Goal: Contribute content: Add original content to the website for others to see

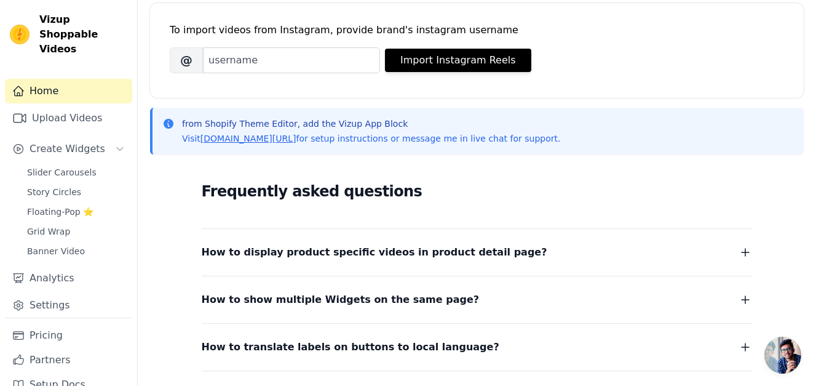
scroll to position [120, 0]
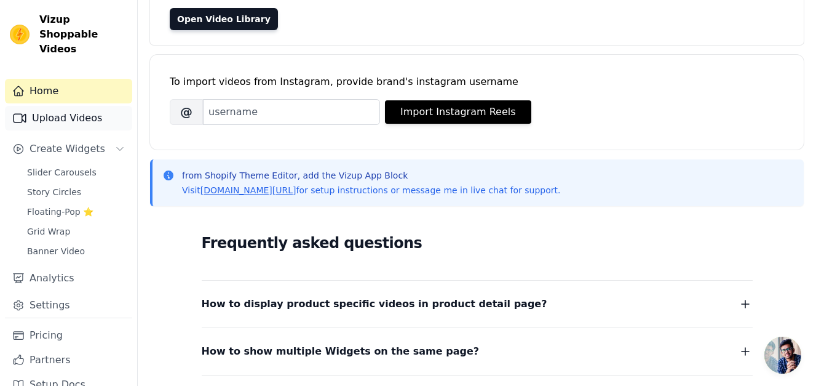
click at [77, 106] on link "Upload Videos" at bounding box center [68, 118] width 127 height 25
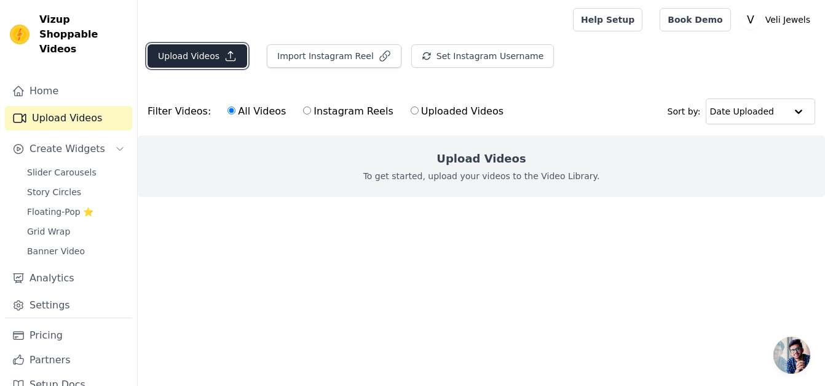
click at [213, 59] on button "Upload Videos" at bounding box center [198, 55] width 100 height 23
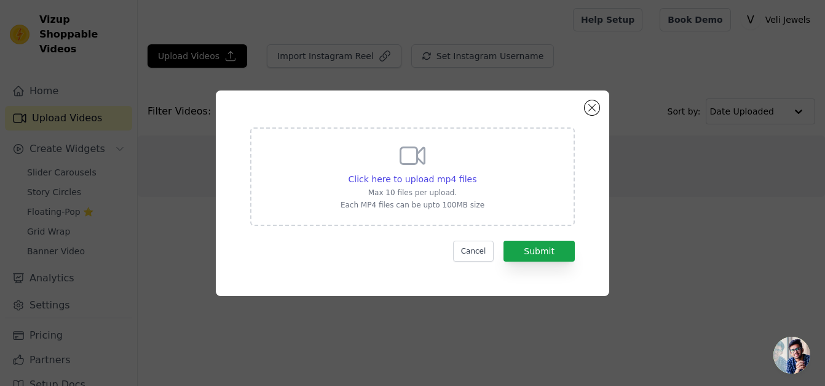
click at [400, 258] on div "Cancel Submit" at bounding box center [412, 250] width 325 height 21
click at [437, 170] on div "Click here to upload mp4 files Max 10 files per upload. Each MP4 files can be u…" at bounding box center [413, 175] width 144 height 69
click at [476, 172] on input "Click here to upload mp4 files Max 10 files per upload. Each MP4 files can be u…" at bounding box center [476, 172] width 1 height 1
click at [444, 176] on span "Click here to upload mp4 files" at bounding box center [413, 179] width 129 height 10
click at [476, 173] on input "Click here to upload mp4 files Max 10 files per upload. Each MP4 files can be u…" at bounding box center [476, 172] width 1 height 1
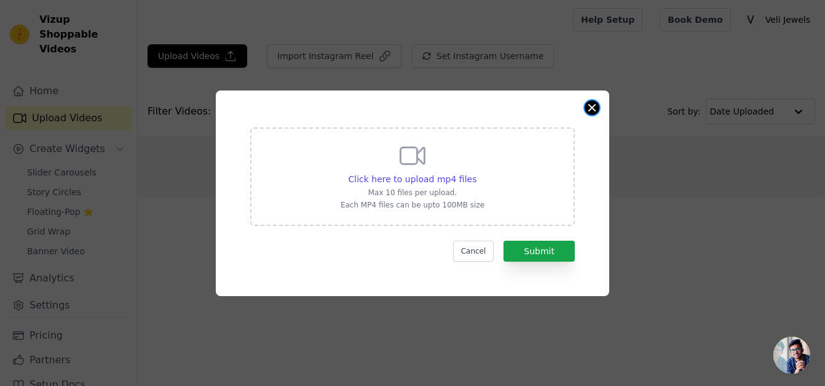
click at [596, 109] on button "Close modal" at bounding box center [592, 107] width 15 height 15
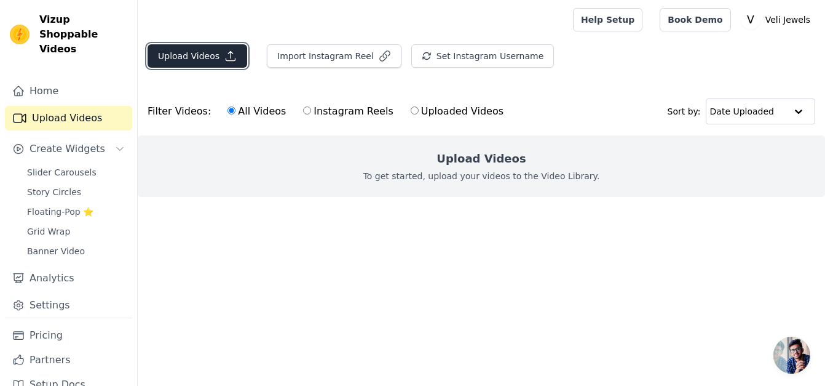
click at [229, 63] on button "Upload Videos" at bounding box center [198, 55] width 100 height 23
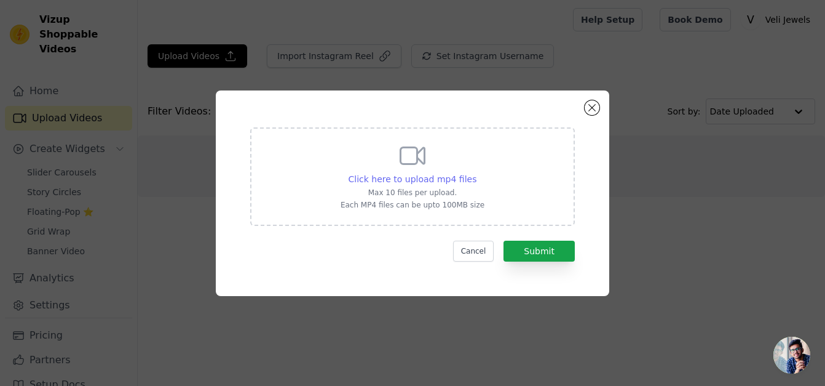
click at [396, 183] on span "Click here to upload mp4 files" at bounding box center [413, 179] width 129 height 10
click at [476, 173] on input "Click here to upload mp4 files Max 10 files per upload. Each MP4 files can be u…" at bounding box center [476, 172] width 1 height 1
